Goal: Information Seeking & Learning: Learn about a topic

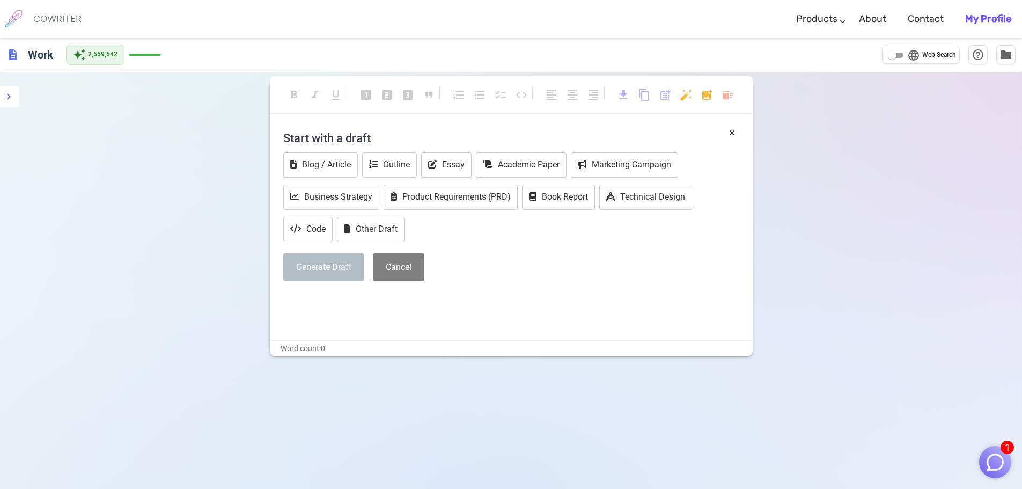
click at [1000, 461] on img "button" at bounding box center [995, 462] width 20 height 20
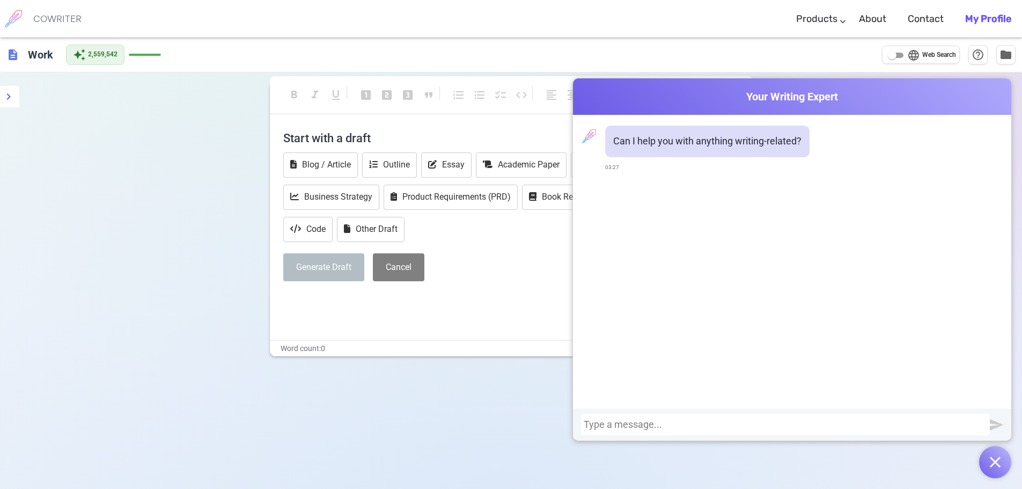
click at [705, 419] on div at bounding box center [784, 424] width 403 height 11
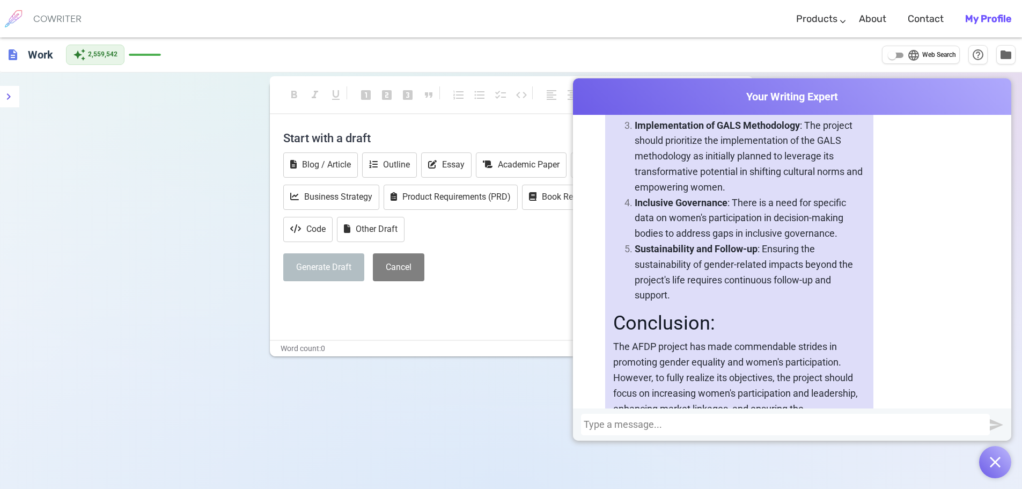
scroll to position [3295, 0]
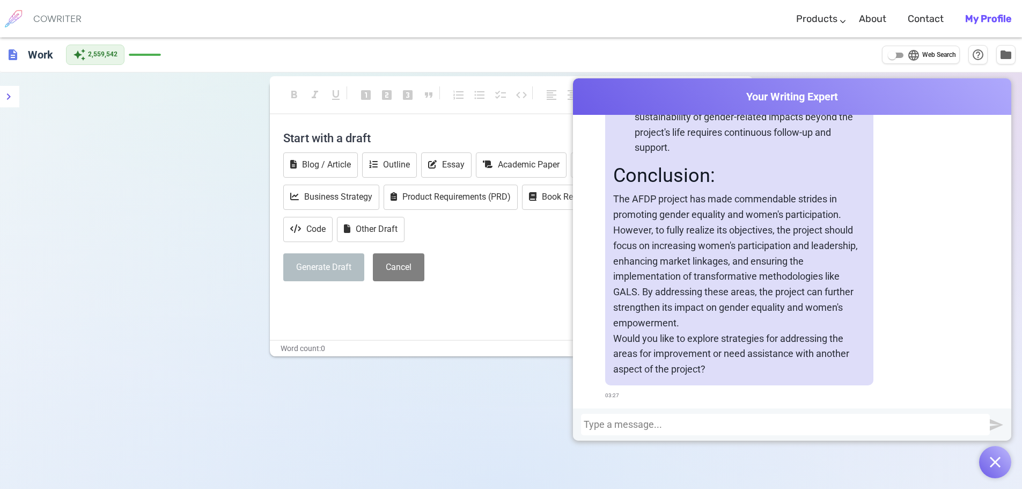
click at [664, 427] on div at bounding box center [784, 424] width 403 height 11
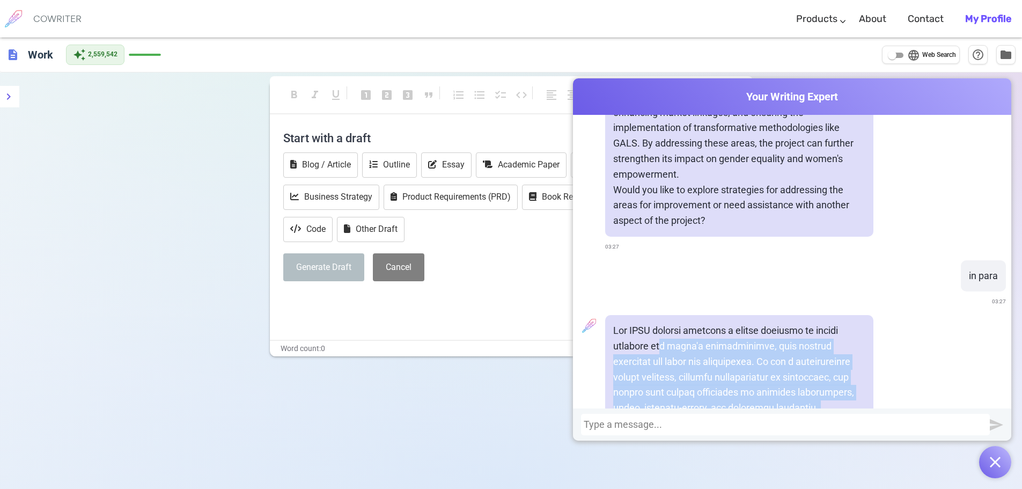
scroll to position [3419, 0]
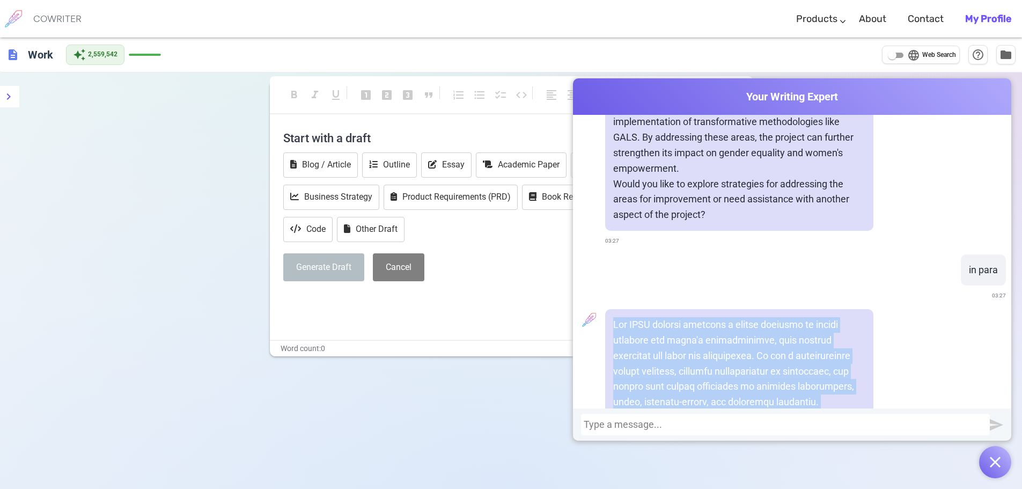
drag, startPoint x: 773, startPoint y: 337, endPoint x: 633, endPoint y: 361, distance: 142.6
copy p "The AFDP project exhibits a robust approach to gender equality and women's part…"
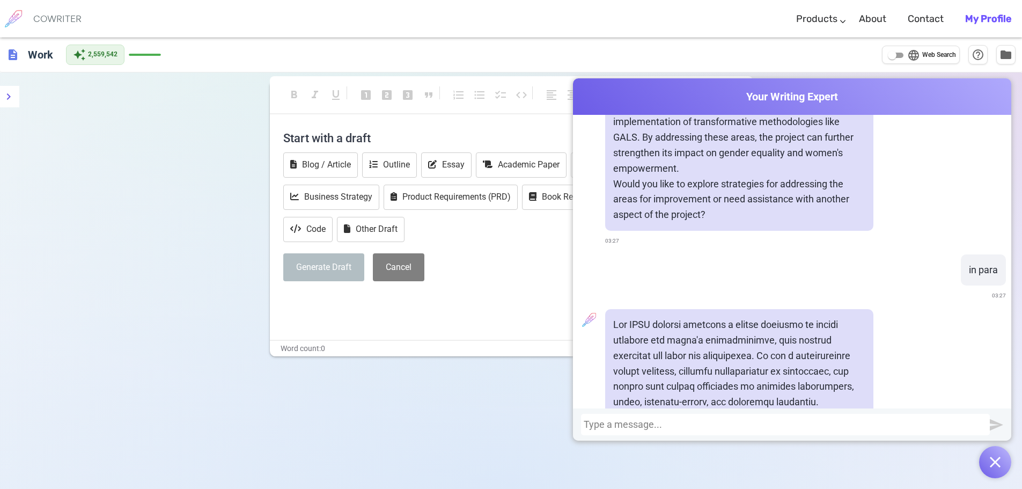
click at [654, 420] on div at bounding box center [784, 424] width 403 height 11
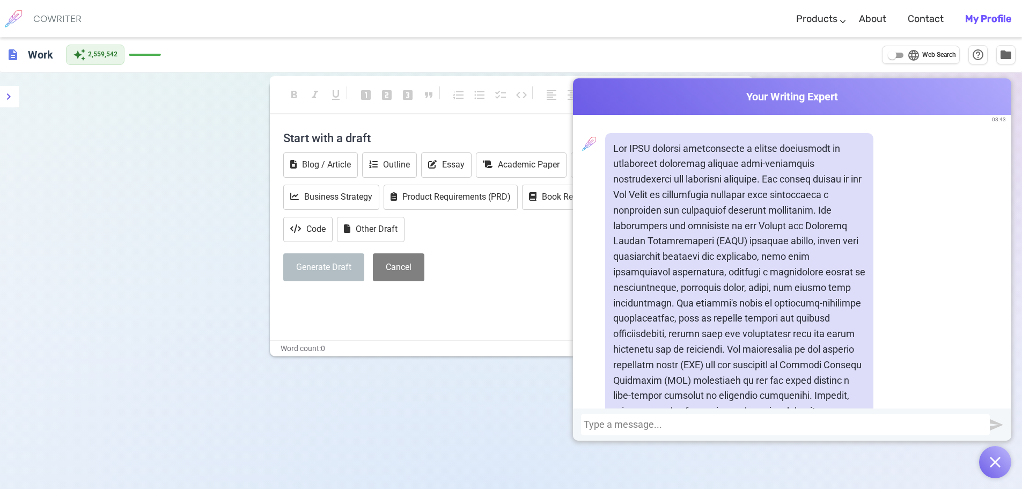
scroll to position [5190, 0]
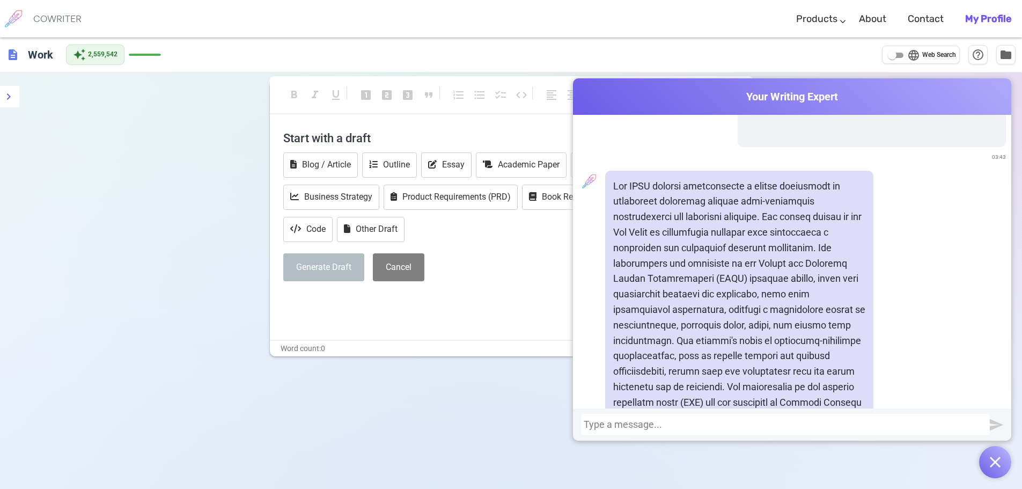
click at [696, 283] on p at bounding box center [739, 433] width 252 height 509
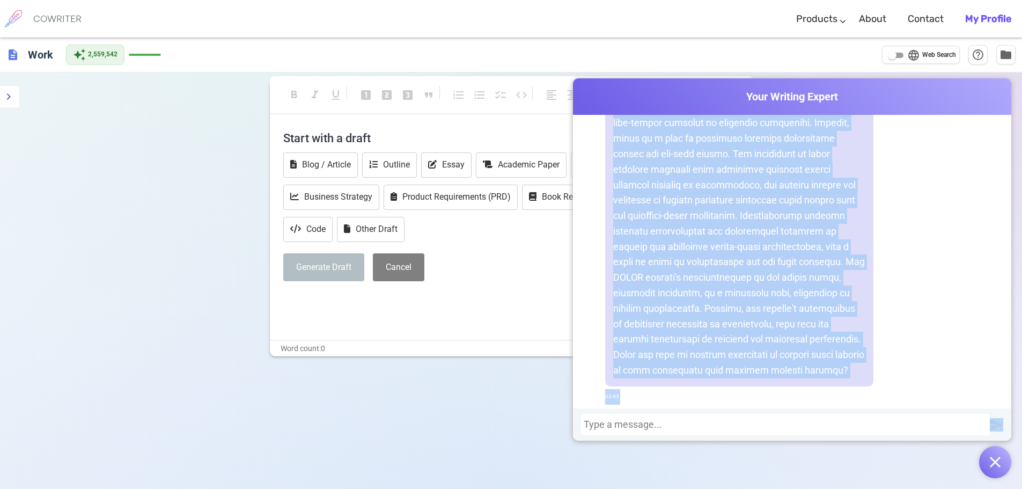
scroll to position [5547, 0]
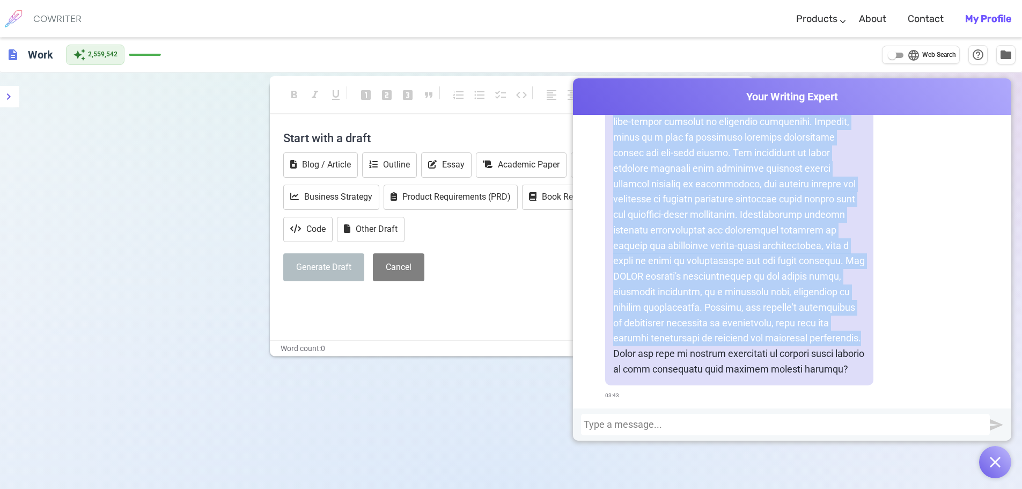
drag, startPoint x: 609, startPoint y: 142, endPoint x: 856, endPoint y: 337, distance: 314.9
click at [856, 337] on div at bounding box center [739, 122] width 268 height 526
copy p "The AFDP project demonstrates a strong commitment to supporting nutrition throu…"
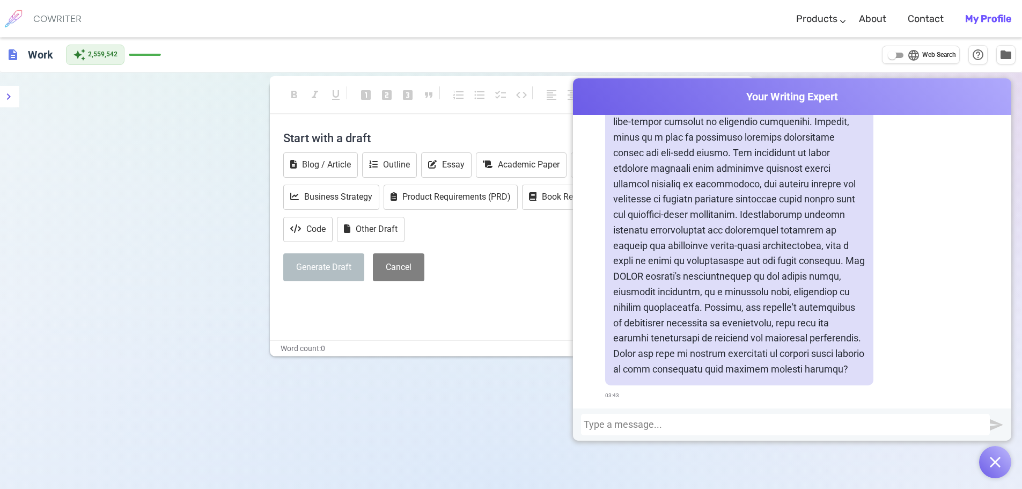
click at [672, 424] on div at bounding box center [784, 424] width 403 height 11
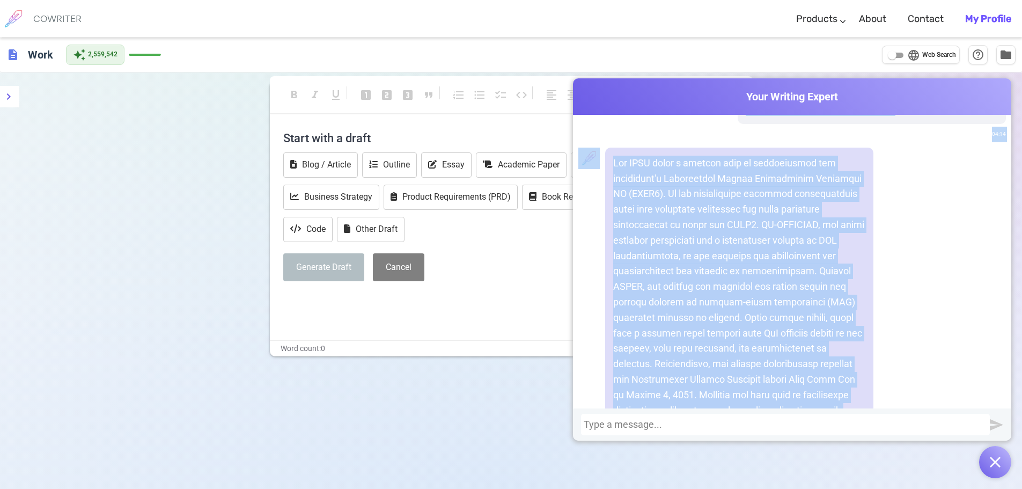
scroll to position [6215, 0]
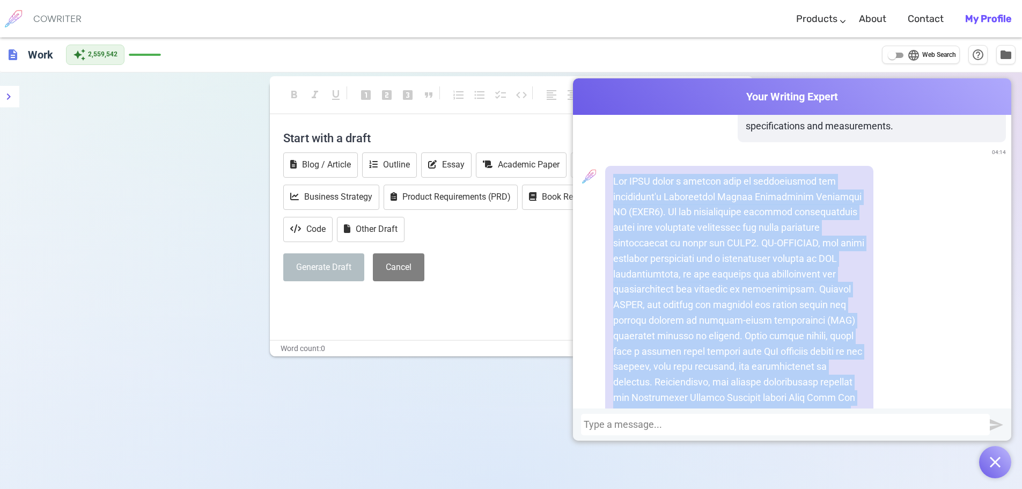
drag, startPoint x: 686, startPoint y: 340, endPoint x: 609, endPoint y: 230, distance: 134.8
click at [609, 230] on div "If you need further assistance or have additional questions about this project,…" at bounding box center [739, 344] width 268 height 356
copy p "The AFDP plays a crucial role in implementing the government's Agriculture Sect…"
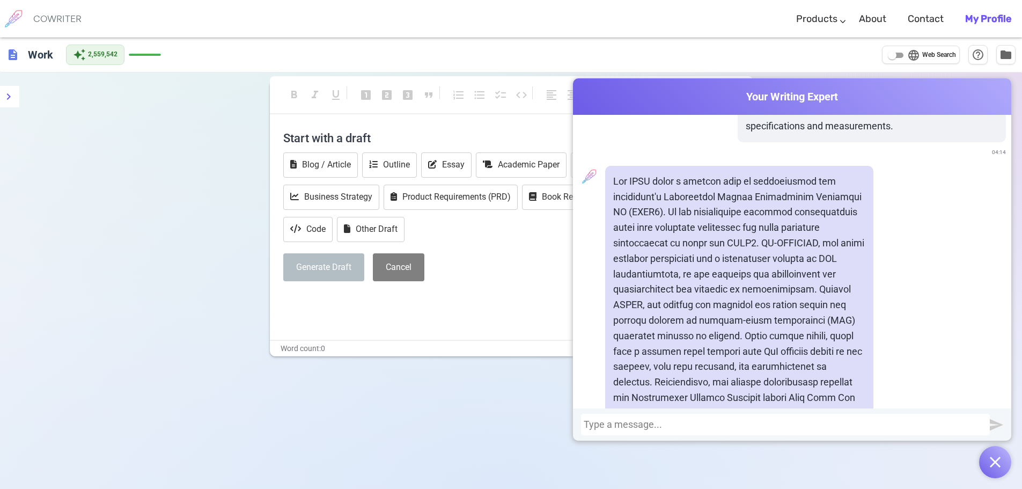
click at [641, 423] on div at bounding box center [784, 424] width 403 height 11
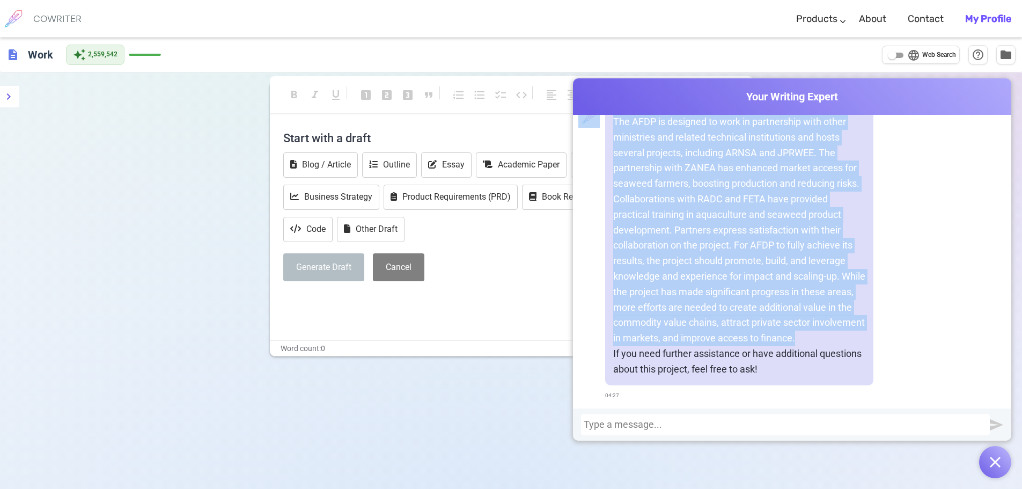
scroll to position [6978, 0]
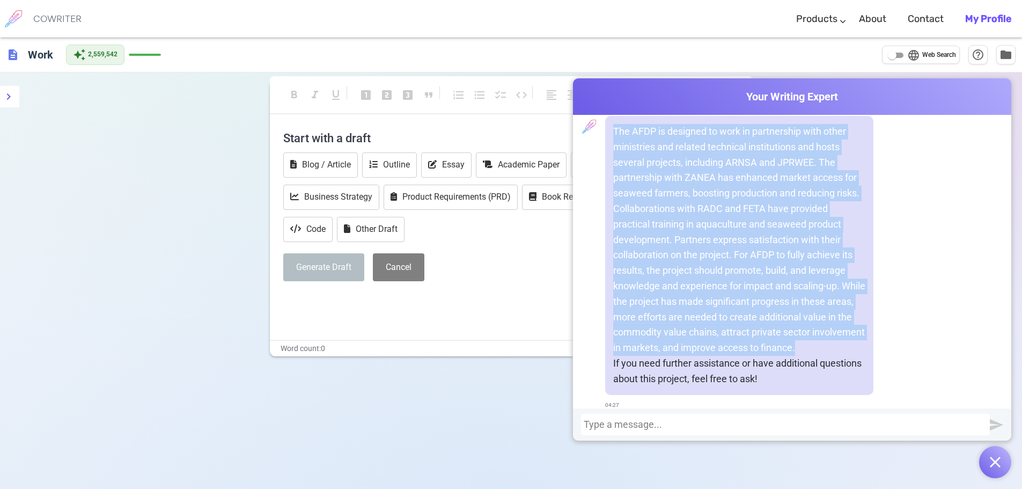
drag, startPoint x: 849, startPoint y: 339, endPoint x: 617, endPoint y: 191, distance: 274.9
click at [613, 191] on p "The AFDP is designed to work in partnership with other ministries and related t…" at bounding box center [739, 240] width 252 height 232
copy p "The AFDP is designed to work in partnership with other ministries and related t…"
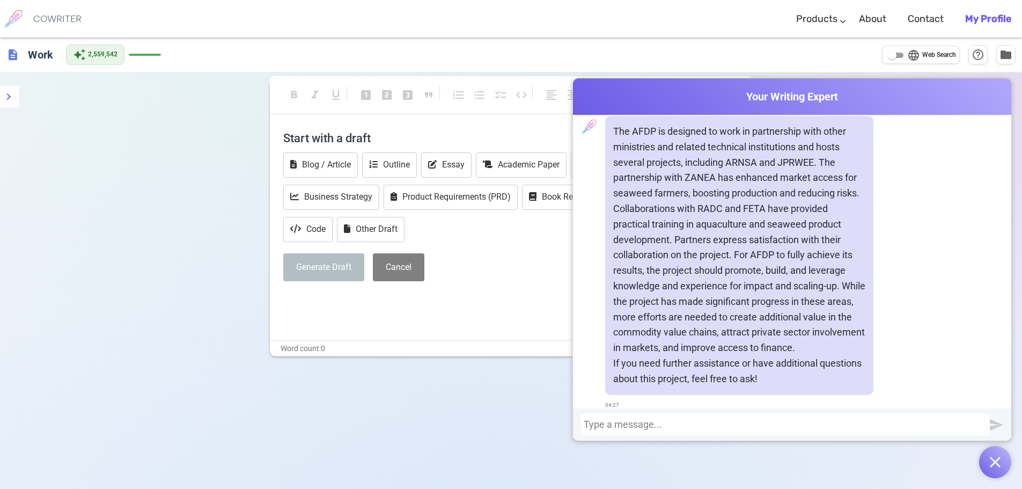
click at [707, 425] on div at bounding box center [784, 424] width 403 height 11
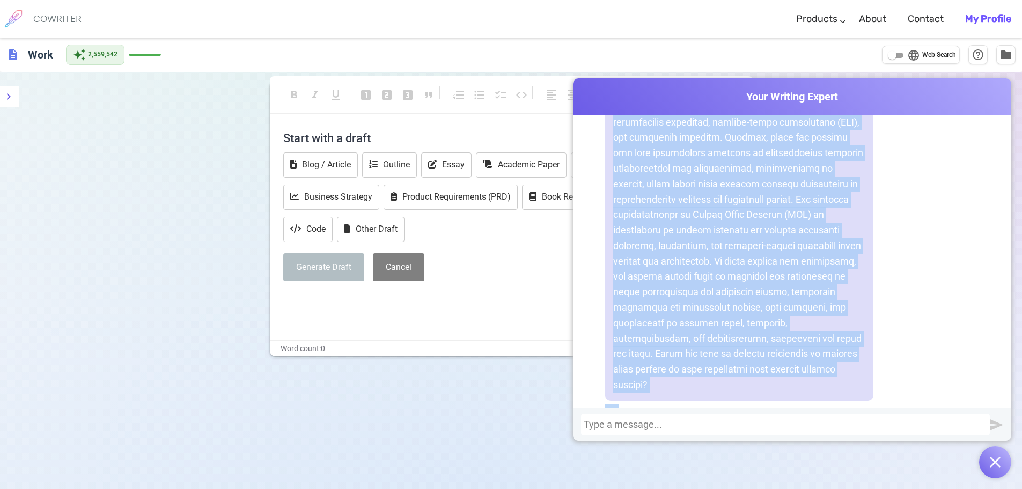
scroll to position [8650, 0]
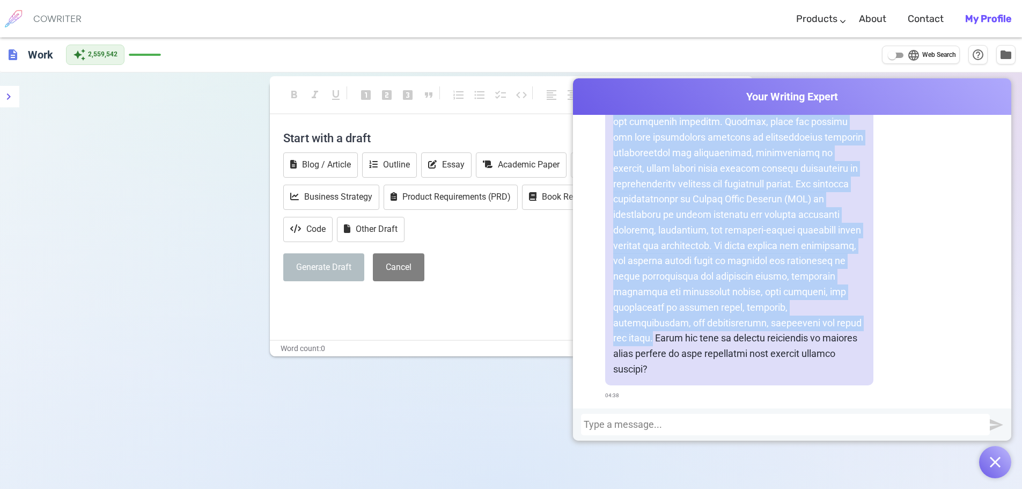
drag, startPoint x: 611, startPoint y: 157, endPoint x: 749, endPoint y: 335, distance: 225.5
click at [749, 335] on p at bounding box center [739, 114] width 252 height 525
copy p "The AFDP project demonstrates a strong commitment to building human and social …"
click at [693, 248] on p at bounding box center [739, 114] width 252 height 525
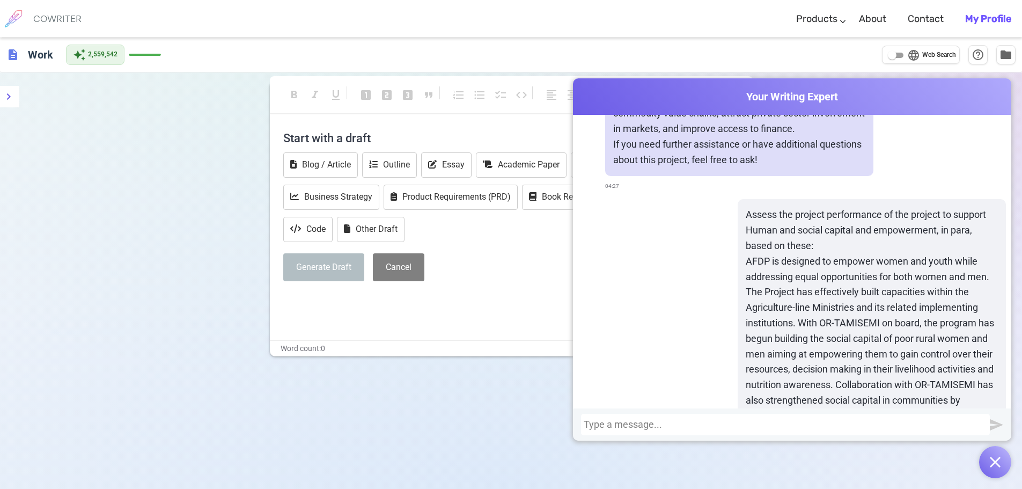
scroll to position [7220, 0]
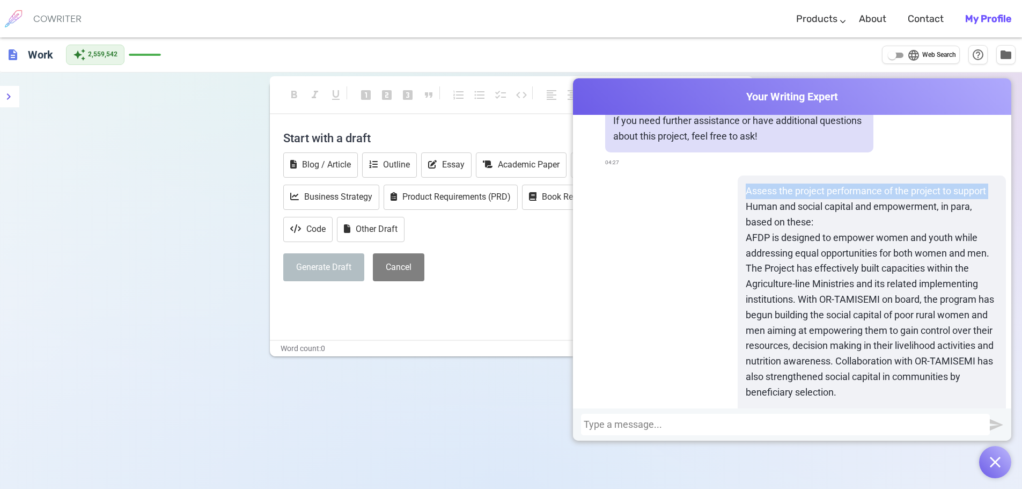
drag, startPoint x: 738, startPoint y: 252, endPoint x: 982, endPoint y: 253, distance: 244.0
click at [982, 253] on p "Assess the project performance of the project to support Human and social capit…" at bounding box center [871, 291] width 252 height 216
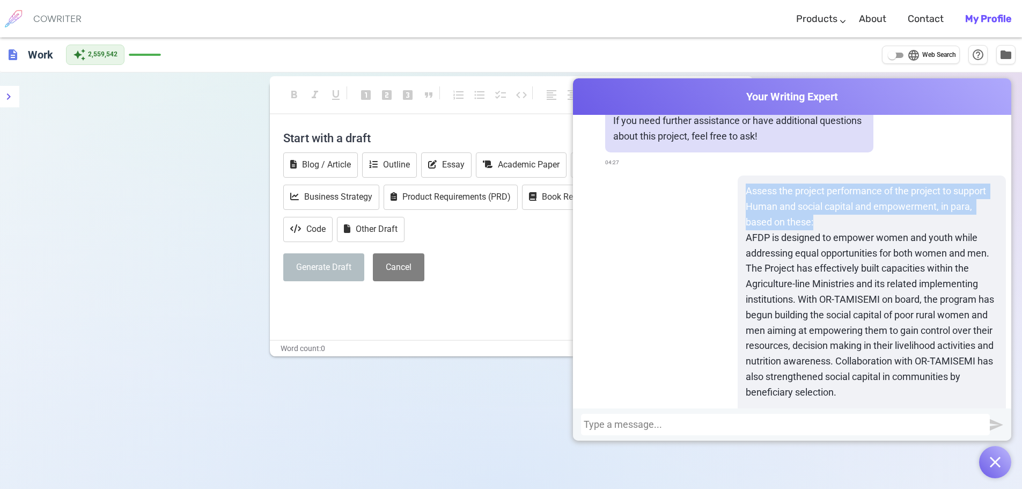
click at [813, 282] on p "Assess the project performance of the project to support Human and social capit…" at bounding box center [871, 291] width 252 height 216
copy p "Assess the project performance of the project to support Human and social capit…"
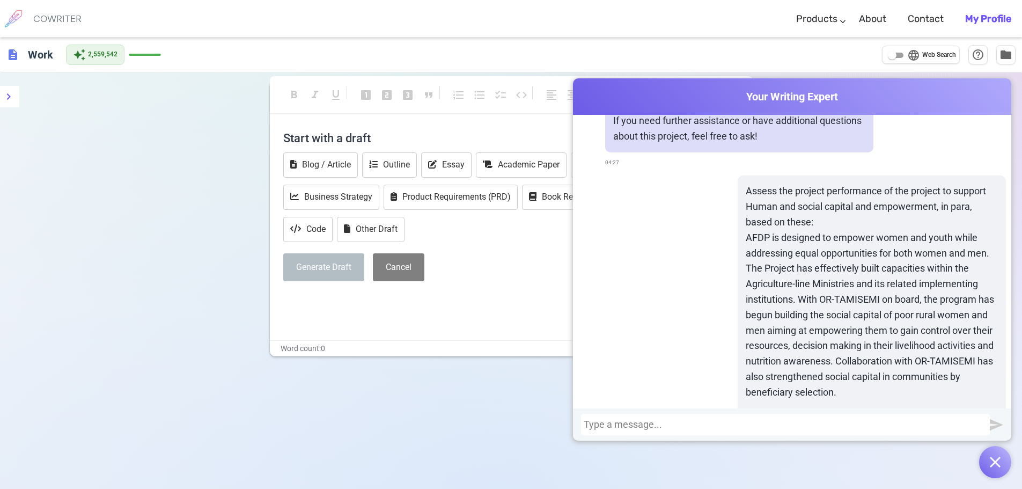
click at [719, 416] on div at bounding box center [785, 423] width 409 height 21
click at [720, 424] on div at bounding box center [784, 424] width 403 height 11
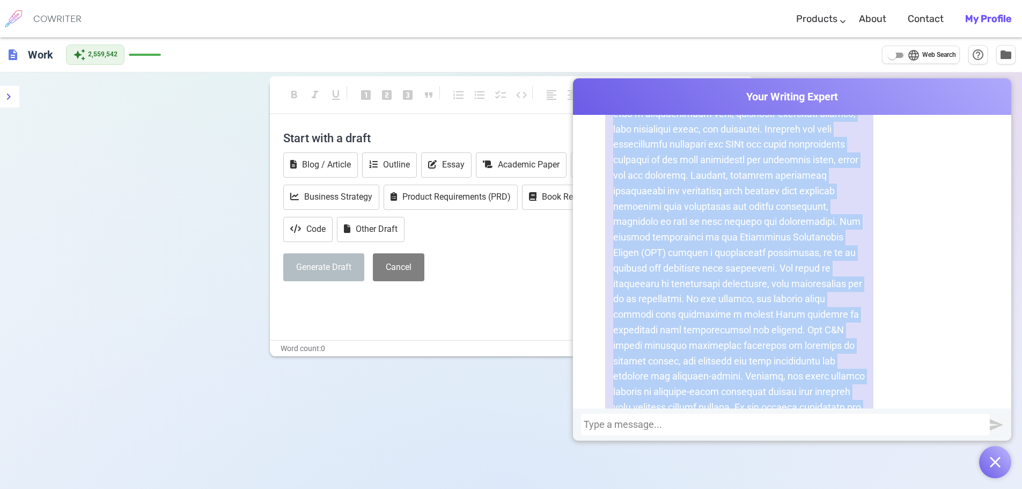
scroll to position [10761, 0]
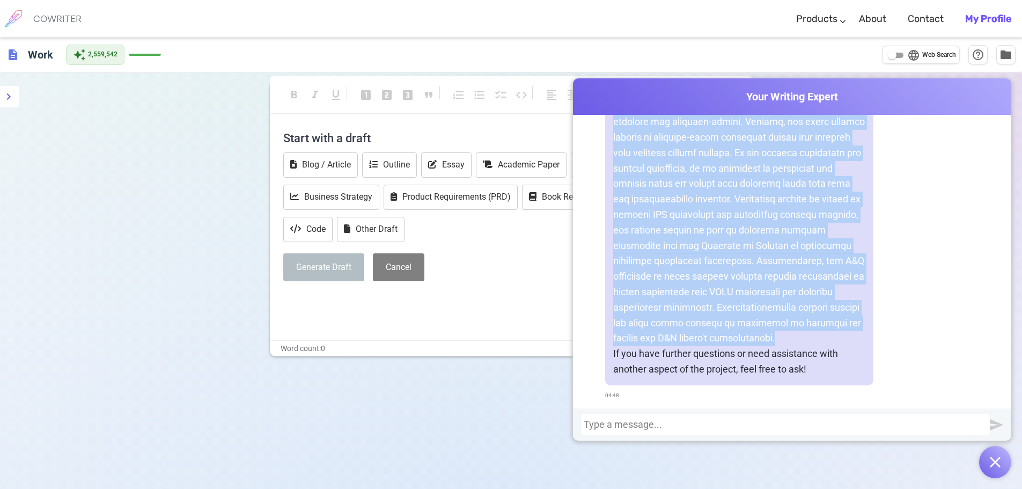
drag, startPoint x: 611, startPoint y: 199, endPoint x: 854, endPoint y: 337, distance: 279.0
click at [854, 337] on p at bounding box center [739, 90] width 252 height 509
copy p "The AFDP project has established an operational M&E system with a comprehensive…"
